Goal: Communication & Community: Participate in discussion

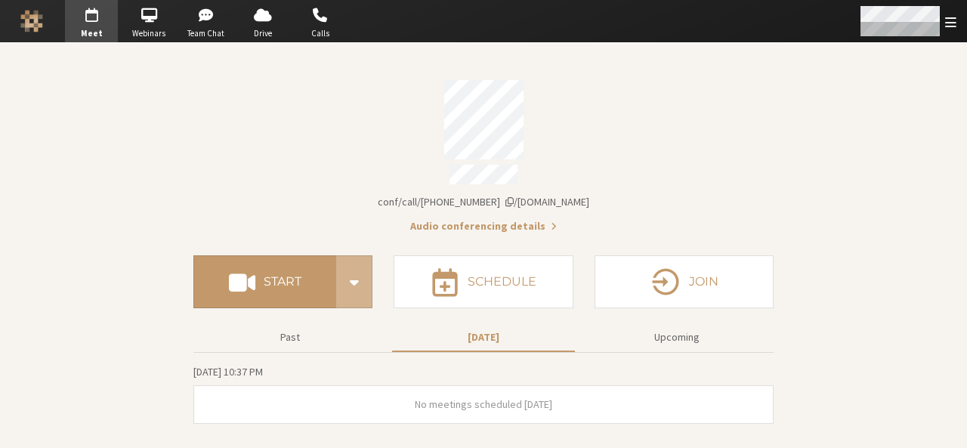
click at [953, 32] on div "Open menu" at bounding box center [906, 21] width 119 height 42
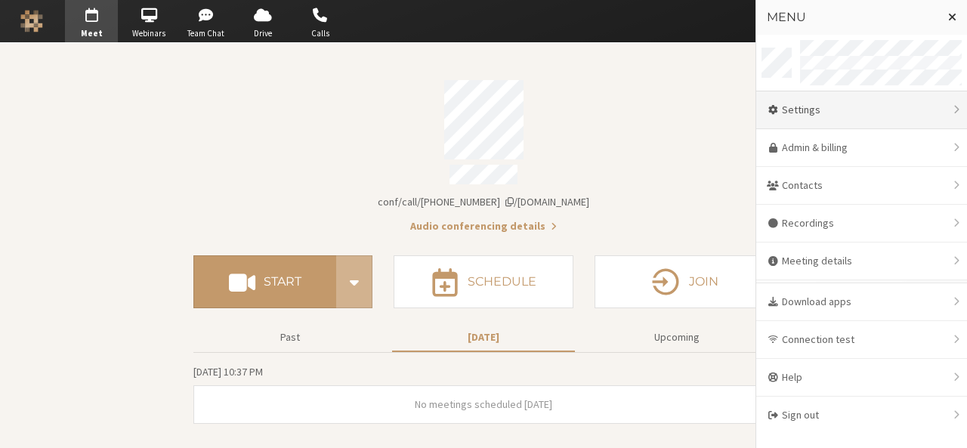
click at [896, 108] on div "Settings" at bounding box center [861, 110] width 211 height 38
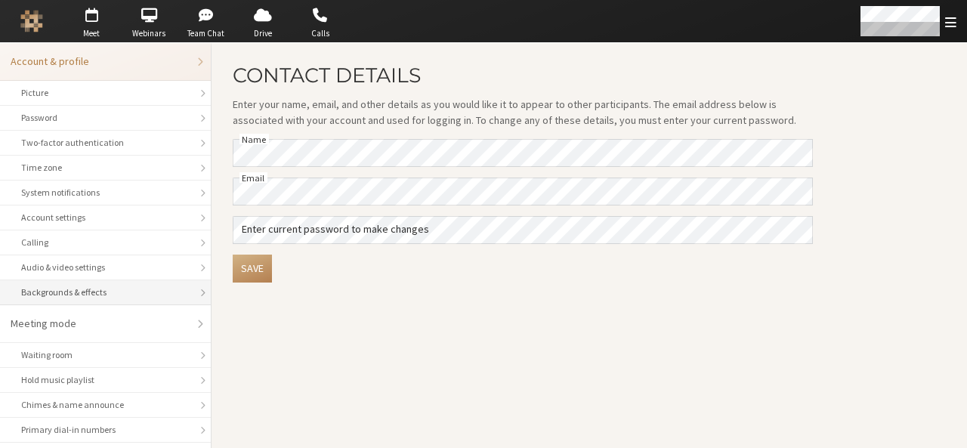
click at [113, 294] on div "Backgrounds & effects" at bounding box center [105, 292] width 168 height 14
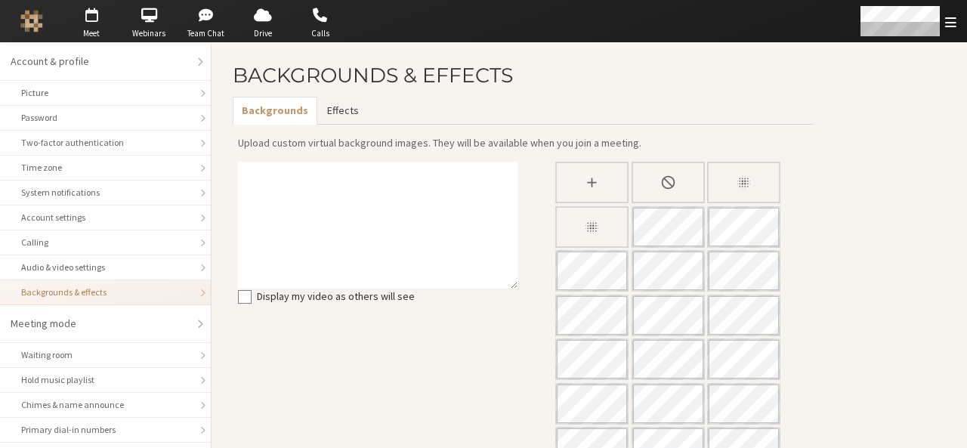
click at [346, 108] on button "Effects" at bounding box center [342, 111] width 50 height 28
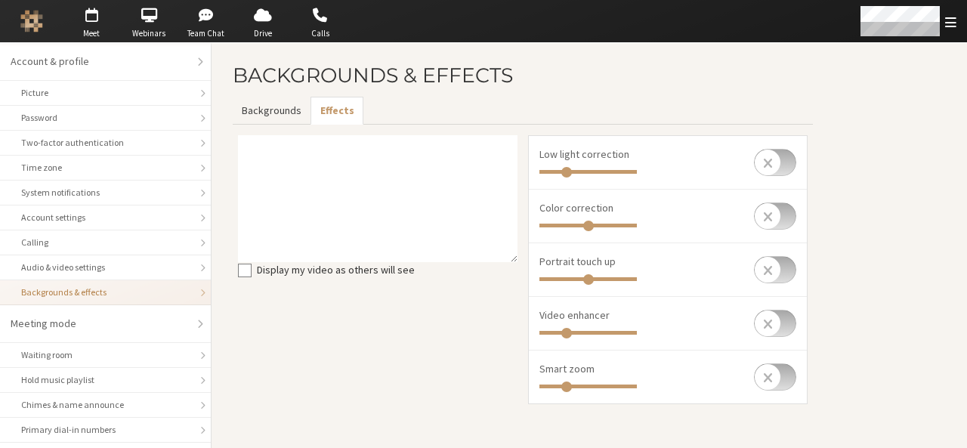
click at [266, 105] on button "Backgrounds" at bounding box center [272, 111] width 78 height 28
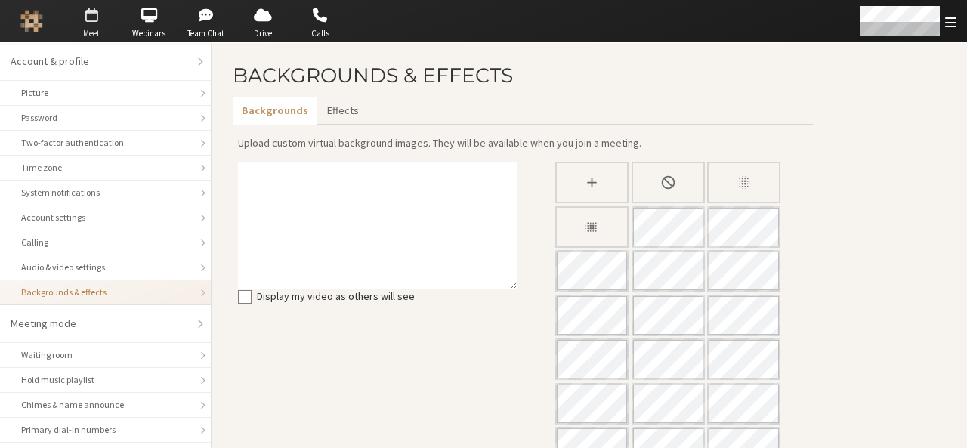
click at [93, 31] on span "Meet" at bounding box center [91, 33] width 53 height 13
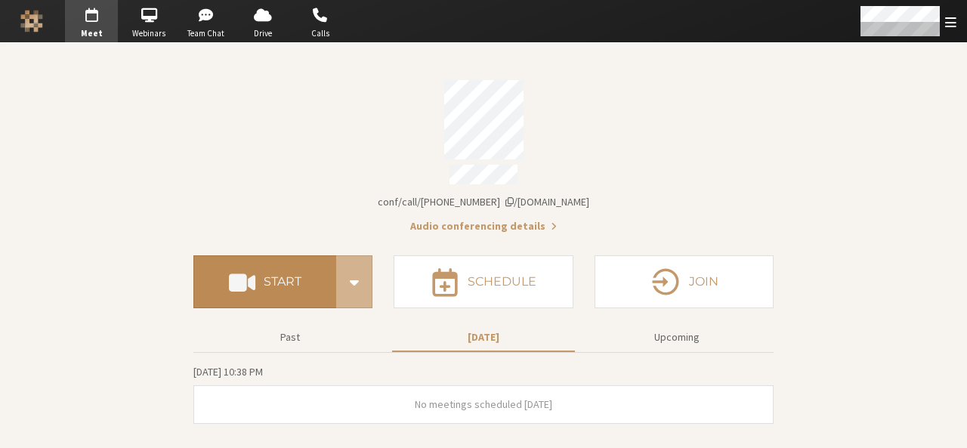
click at [301, 277] on h4 "Start" at bounding box center [283, 282] width 38 height 12
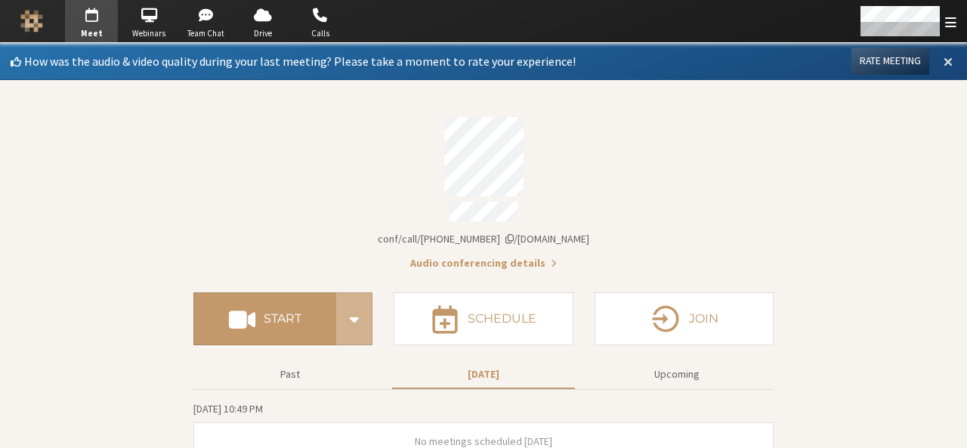
click at [943, 57] on span at bounding box center [947, 61] width 9 height 14
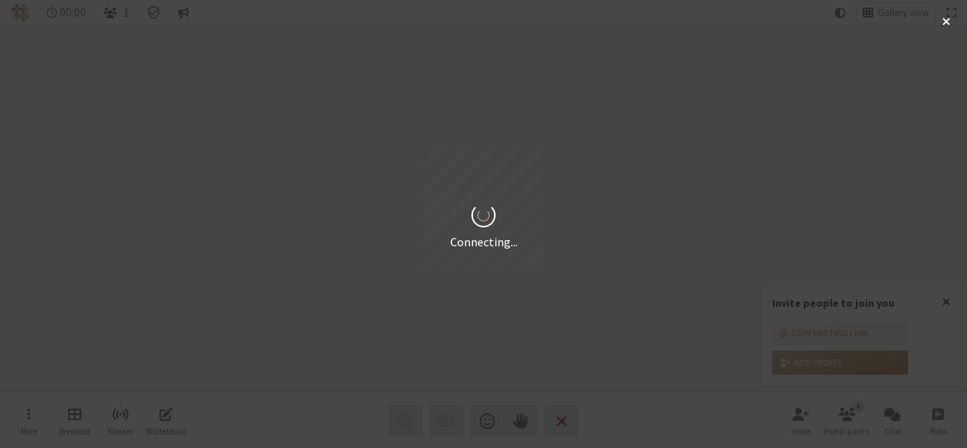
click at [947, 307] on div "Connecting..." at bounding box center [483, 224] width 967 height 448
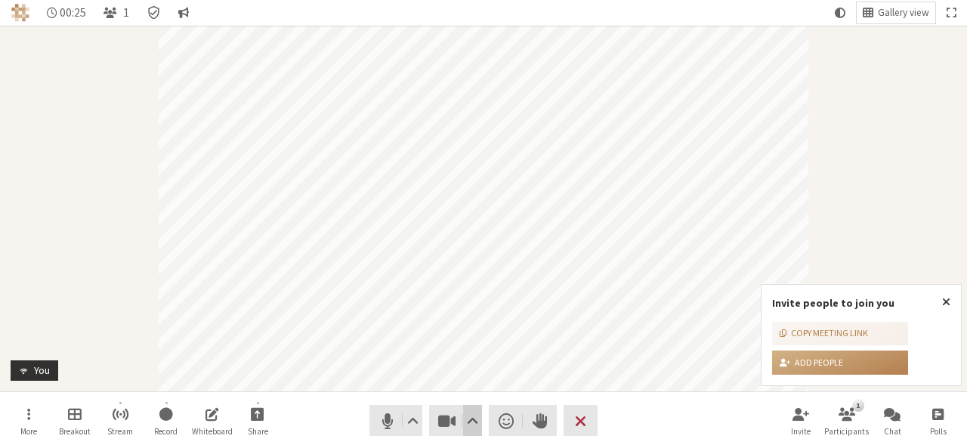
click at [473, 413] on span "Video setting" at bounding box center [472, 420] width 11 height 21
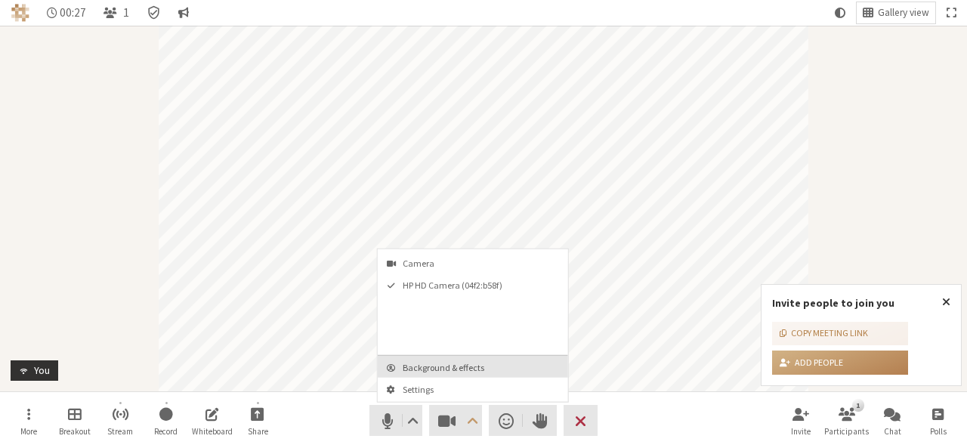
click at [442, 362] on span "Background & effects" at bounding box center [481, 367] width 159 height 10
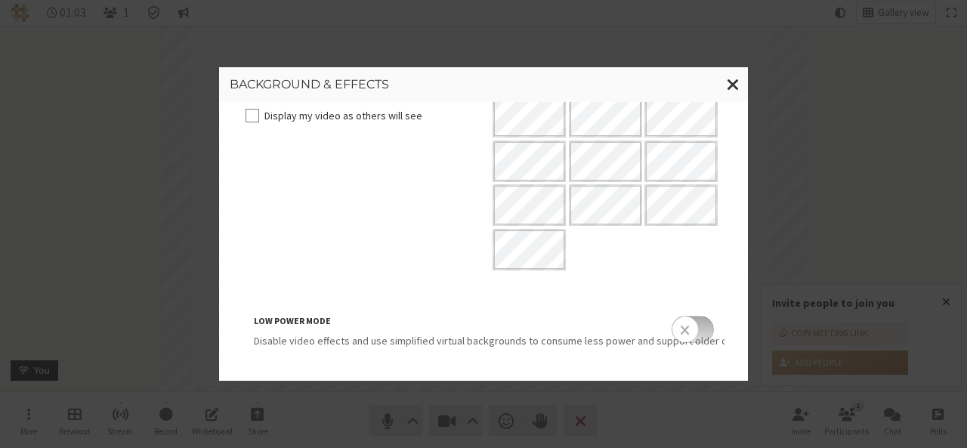
scroll to position [335, 0]
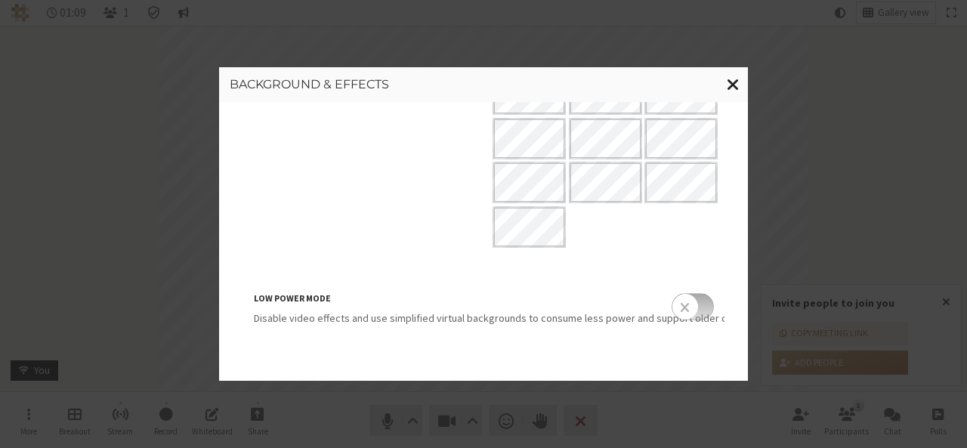
click at [724, 79] on button "Close modal" at bounding box center [732, 84] width 29 height 35
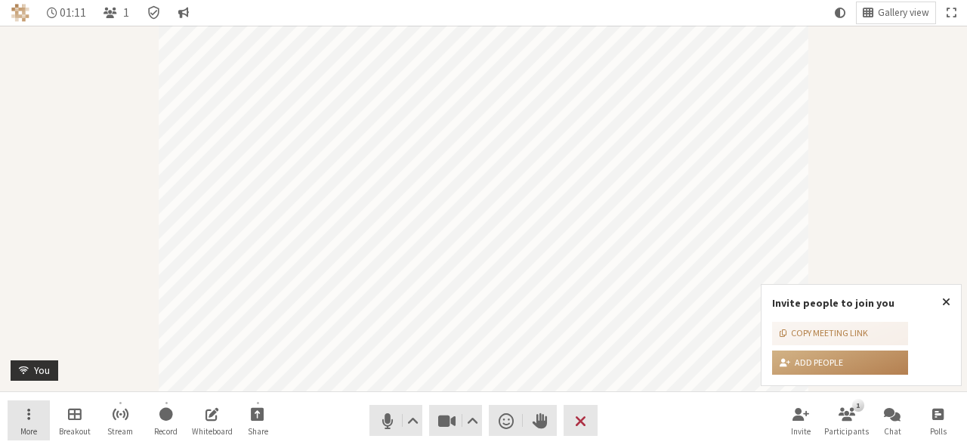
click at [24, 419] on button "More" at bounding box center [29, 420] width 42 height 41
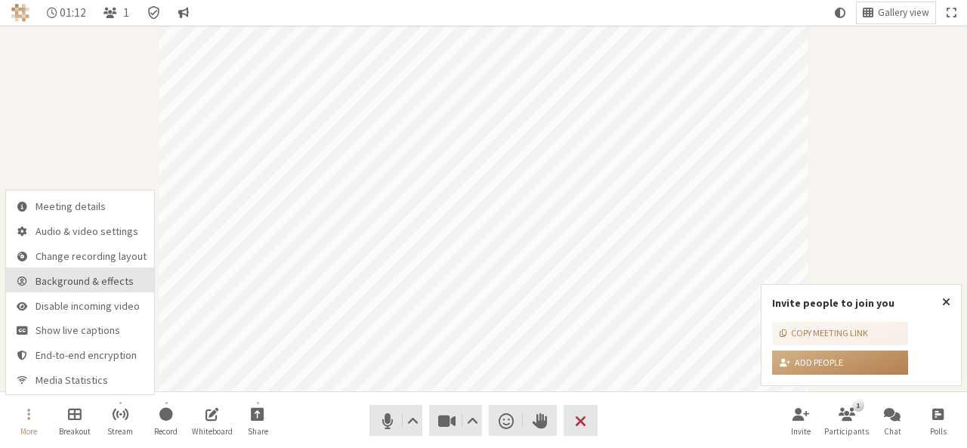
click at [51, 282] on span "Background & effects" at bounding box center [90, 281] width 111 height 11
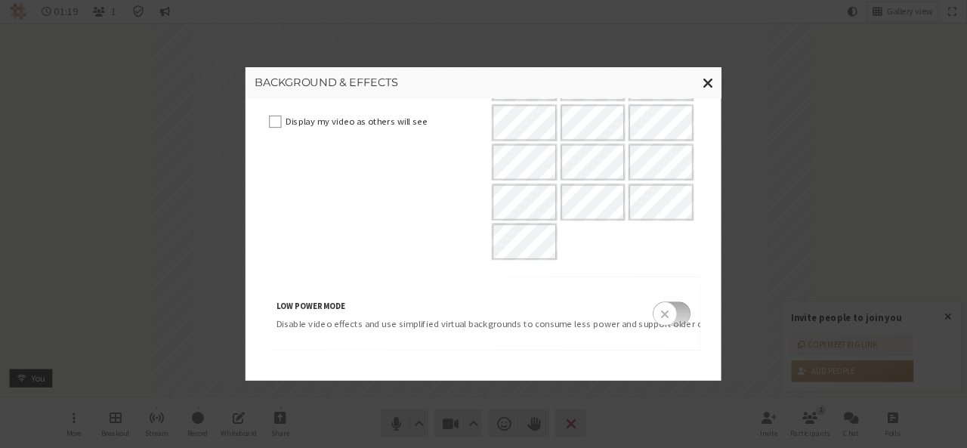
scroll to position [257, 0]
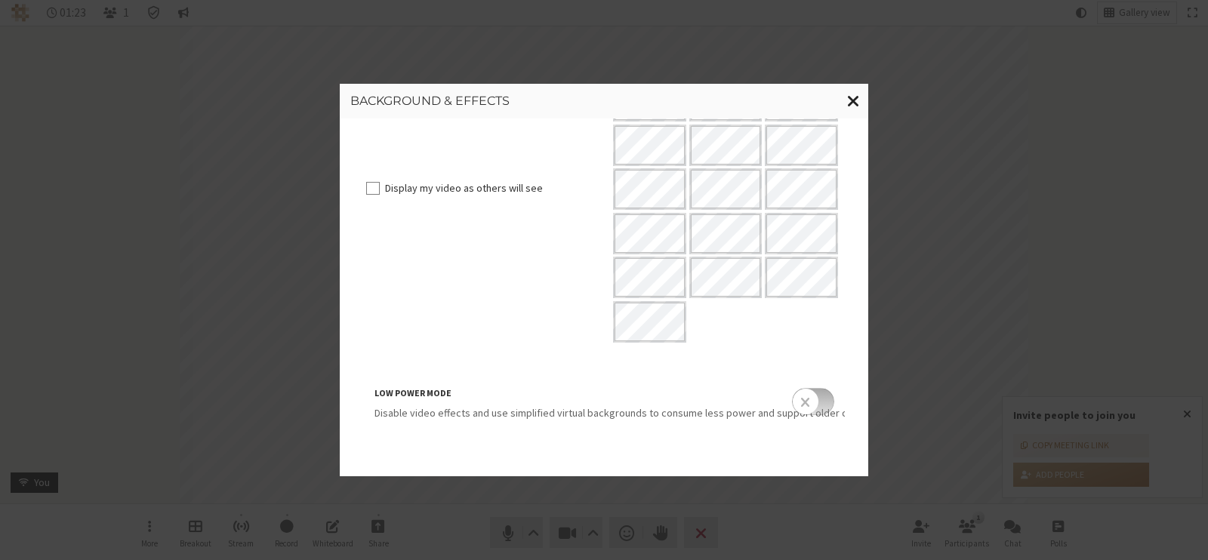
click at [857, 97] on span "Close modal" at bounding box center [853, 100] width 13 height 19
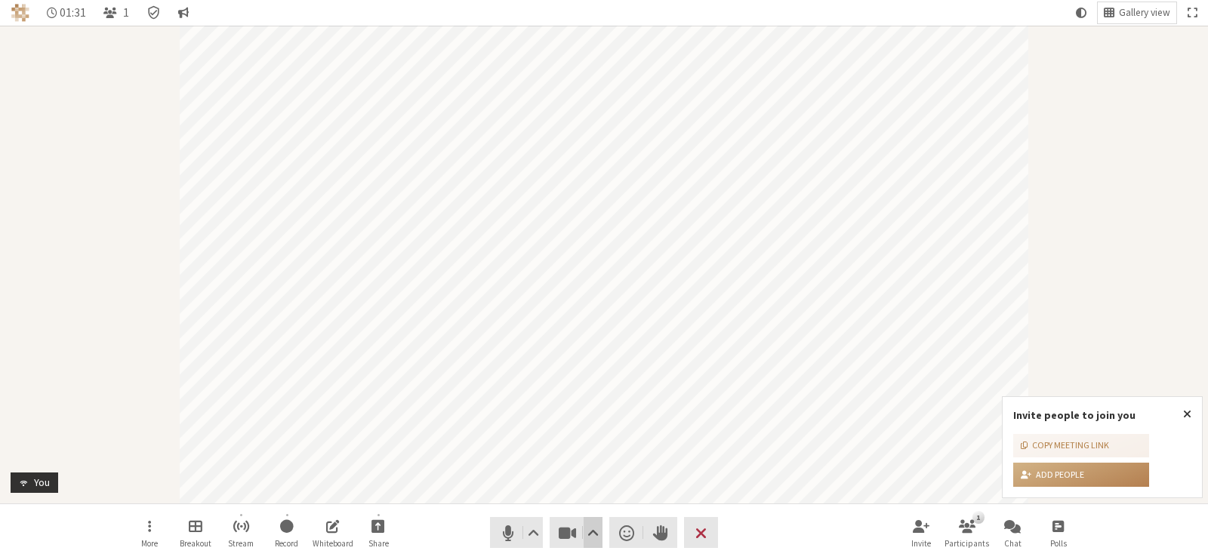
click at [601, 447] on button "Video setting" at bounding box center [593, 532] width 19 height 31
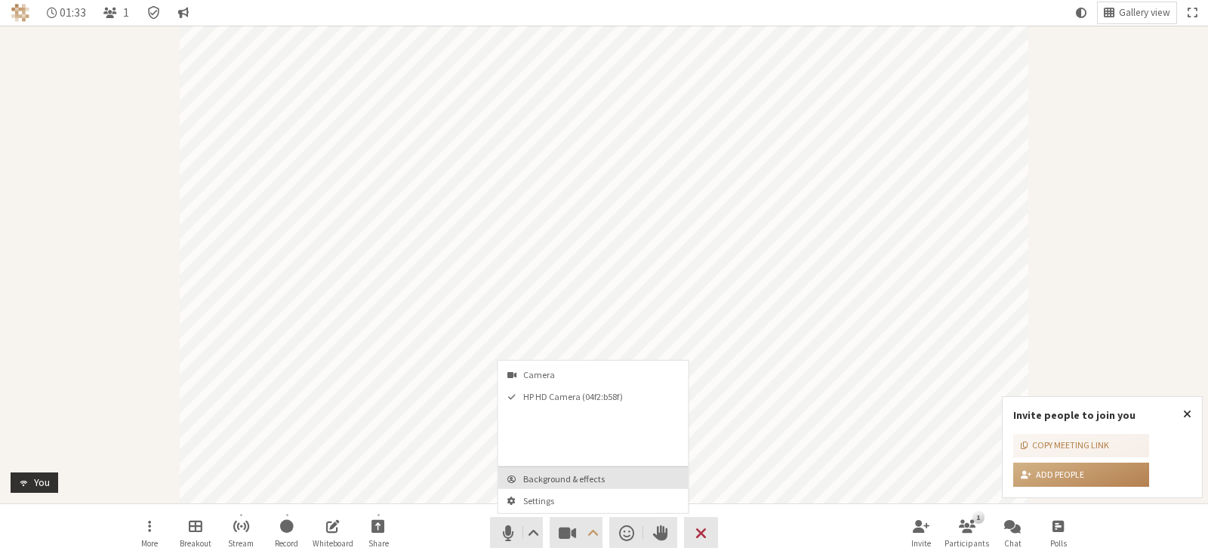
click at [578, 447] on span "Background & effects" at bounding box center [602, 479] width 159 height 10
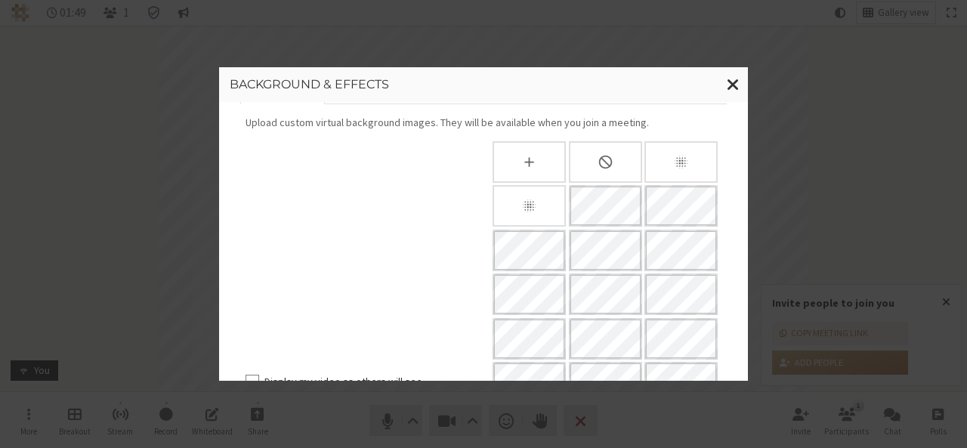
scroll to position [0, 0]
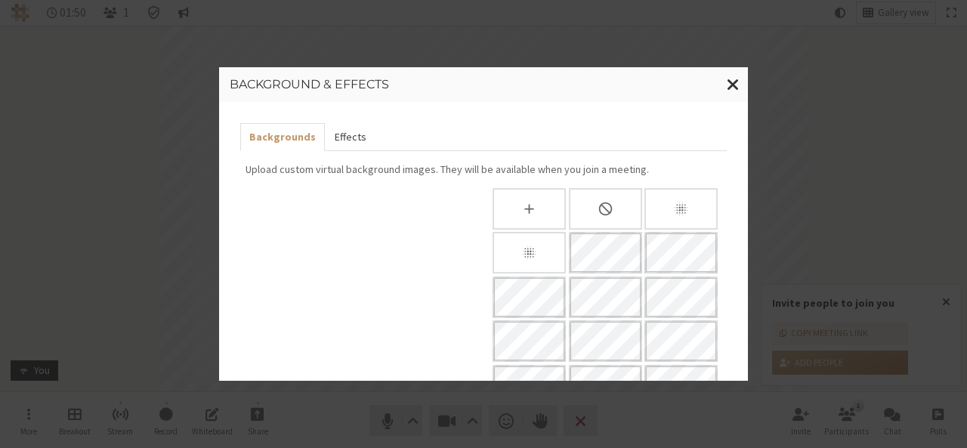
click at [349, 140] on button "Effects" at bounding box center [350, 137] width 50 height 28
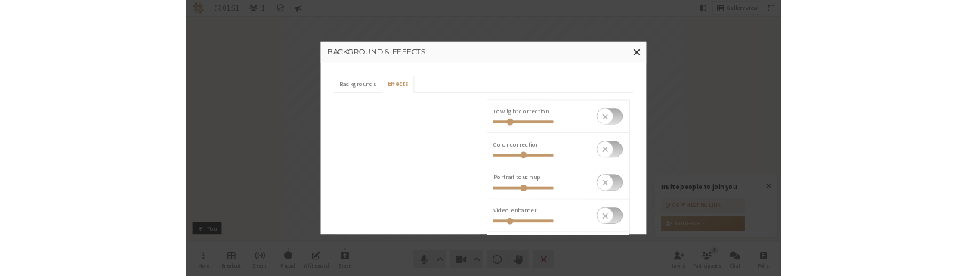
scroll to position [192, 0]
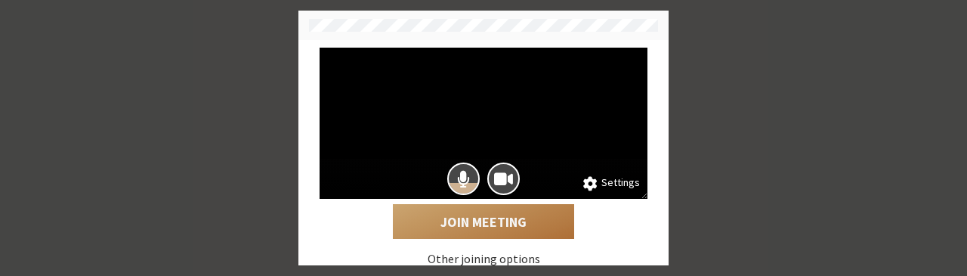
click at [484, 223] on button "Join Meeting" at bounding box center [483, 221] width 181 height 35
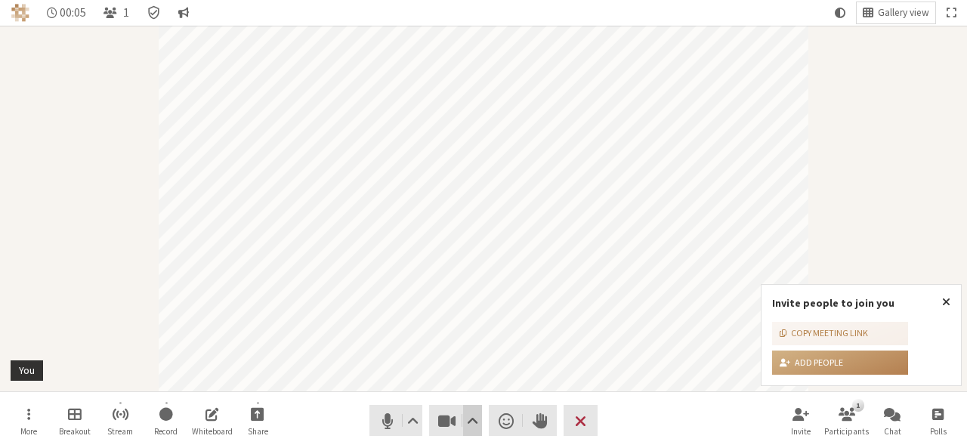
click at [470, 275] on span "Video setting" at bounding box center [472, 420] width 11 height 21
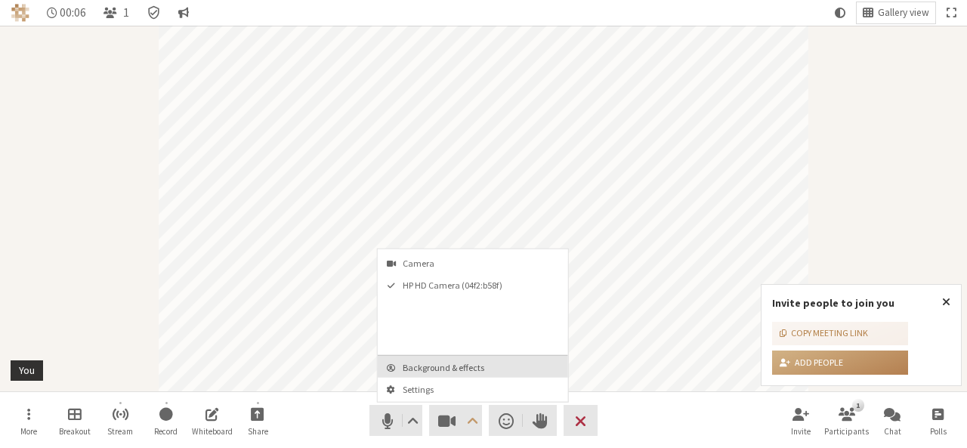
click at [460, 275] on button "Background & effects" at bounding box center [473, 367] width 190 height 22
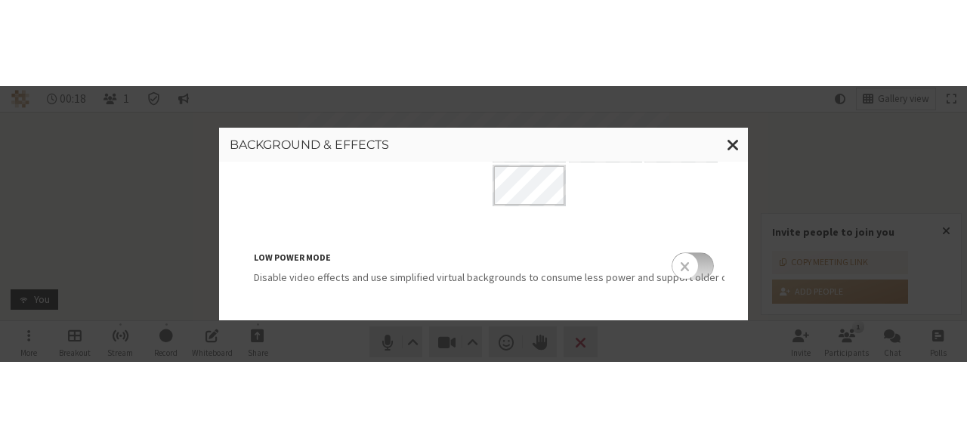
scroll to position [456, 0]
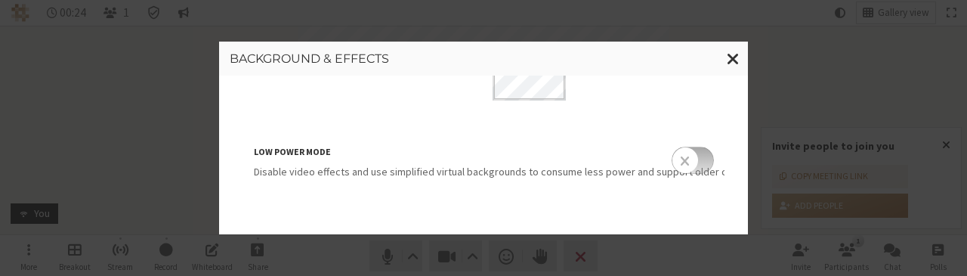
click at [507, 172] on p "Disable video effects and use simplified virtual backgrounds to consume less po…" at bounding box center [484, 172] width 460 height 16
click at [445, 173] on p "Disable video effects and use simplified virtual backgrounds to consume less po…" at bounding box center [484, 172] width 460 height 16
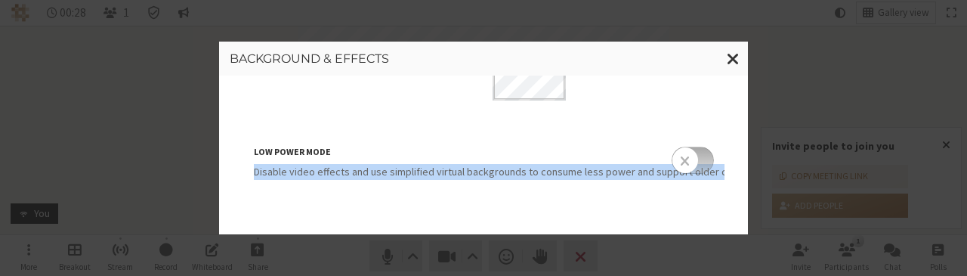
click at [445, 173] on p "Disable video effects and use simplified virtual backgrounds to consume less po…" at bounding box center [484, 172] width 460 height 16
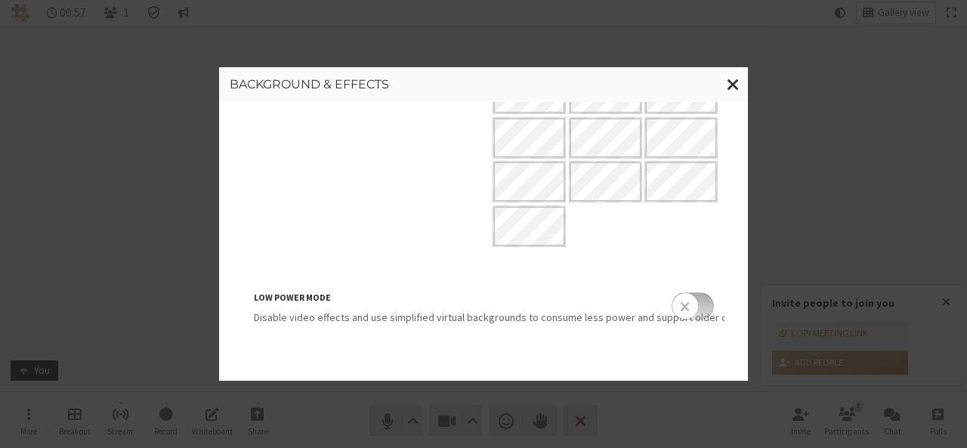
scroll to position [335, 0]
click at [729, 87] on span "Close modal" at bounding box center [732, 84] width 13 height 19
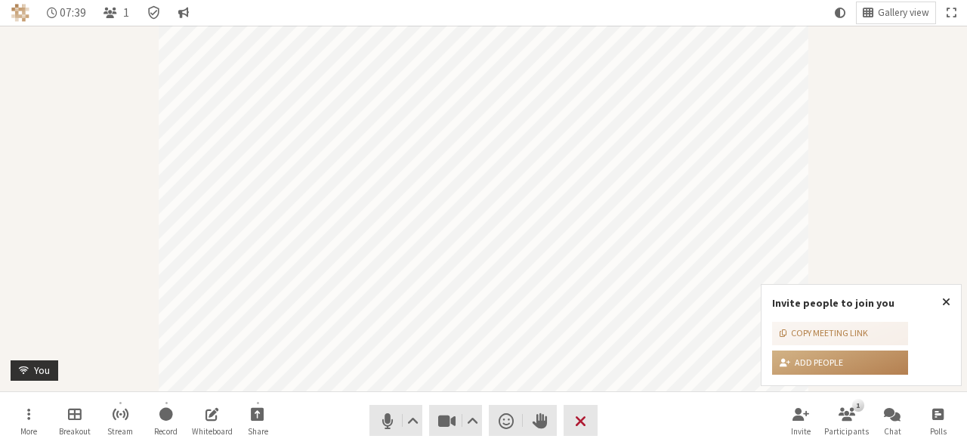
click at [587, 275] on button "Leave" at bounding box center [580, 420] width 34 height 31
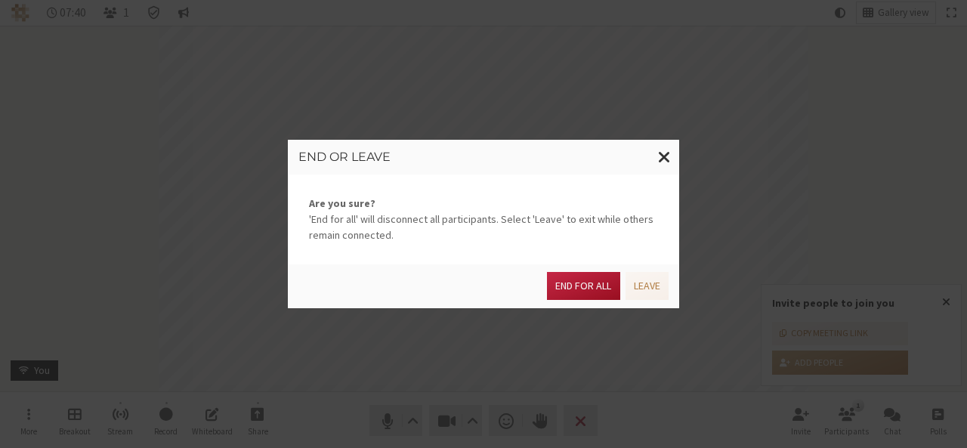
click at [590, 275] on button "End for all" at bounding box center [583, 286] width 72 height 28
